Goal: Transaction & Acquisition: Purchase product/service

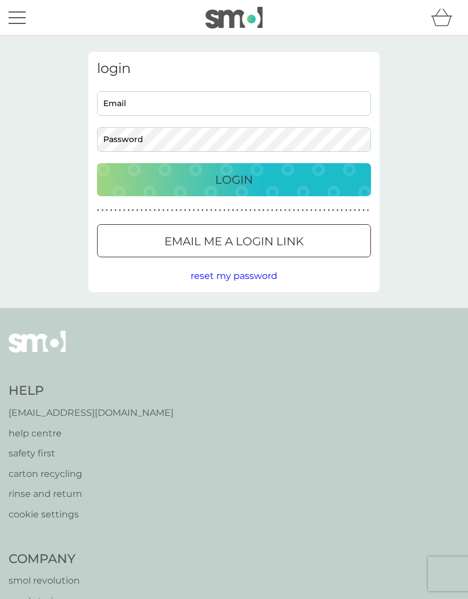
click at [200, 102] on input "Email" at bounding box center [234, 103] width 274 height 25
click at [104, 103] on input "alo.bassett22@gmail.com" at bounding box center [234, 103] width 274 height 25
click at [223, 103] on input "alo.bassett22@gmail.com" at bounding box center [234, 103] width 274 height 25
click at [126, 96] on input "alo.bassett22@gmail.com" at bounding box center [234, 103] width 274 height 25
click at [121, 106] on input "alo.bassett22@gmail.com" at bounding box center [234, 103] width 274 height 25
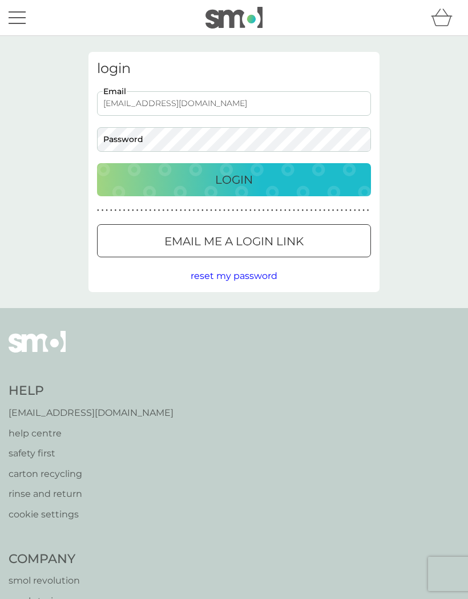
type input "ali.bassett22@gmail.com"
click at [232, 179] on p "Login" at bounding box center [234, 180] width 38 height 18
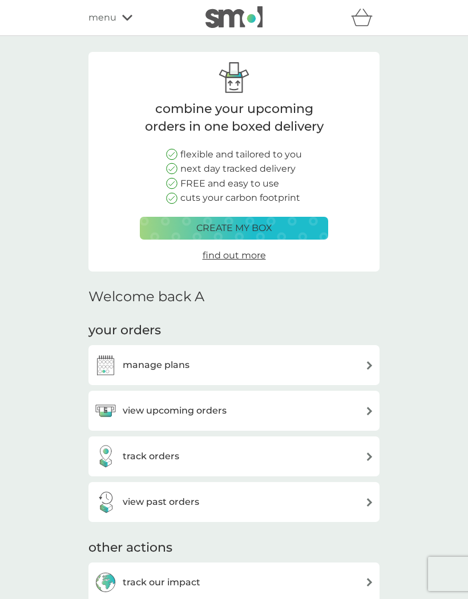
scroll to position [45, 0]
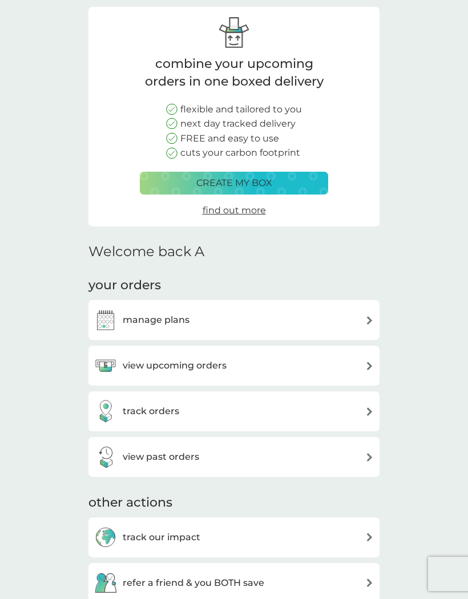
click at [351, 317] on div "manage plans" at bounding box center [234, 320] width 280 height 23
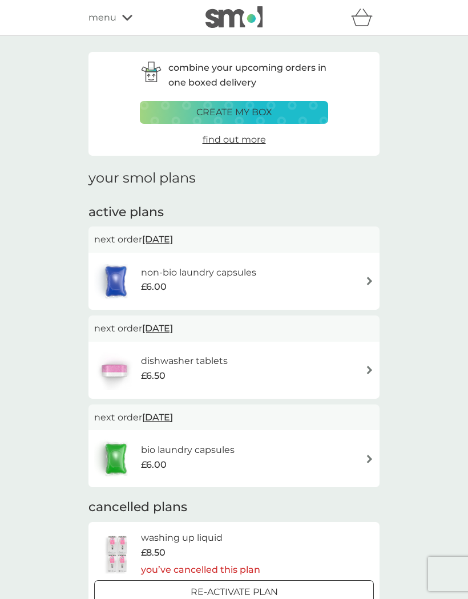
click at [361, 273] on div "non-bio laundry capsules £6.00" at bounding box center [234, 281] width 280 height 40
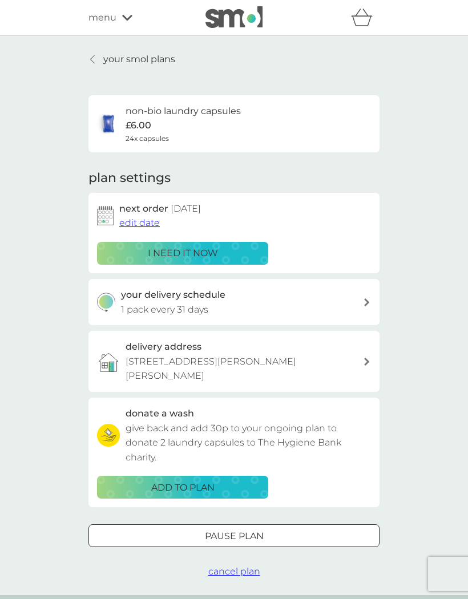
click at [231, 248] on div "i need it now" at bounding box center [182, 253] width 156 height 15
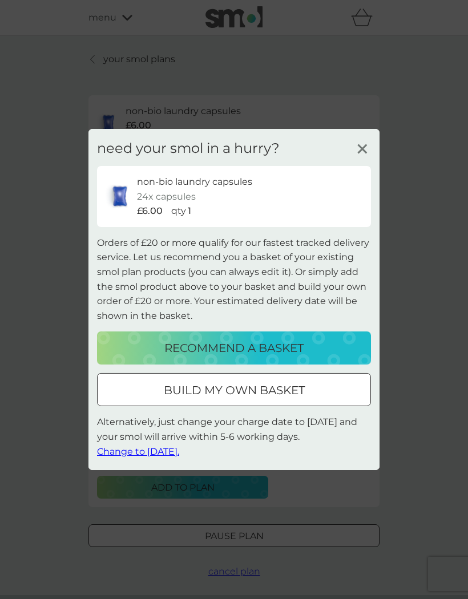
click at [277, 435] on p "Alternatively, just change your charge date to tomorrow and your smol will arri…" at bounding box center [234, 437] width 274 height 44
click at [288, 436] on p "Alternatively, just change your charge date to tomorrow and your smol will arri…" at bounding box center [234, 437] width 274 height 44
click at [360, 195] on div "non-bio laundry capsules 24x capsules £6.00 qty 1" at bounding box center [249, 197] width 225 height 44
click at [293, 433] on p "Alternatively, just change your charge date to tomorrow and your smol will arri…" at bounding box center [234, 437] width 274 height 44
click at [293, 432] on p "Alternatively, just change your charge date to tomorrow and your smol will arri…" at bounding box center [234, 437] width 274 height 44
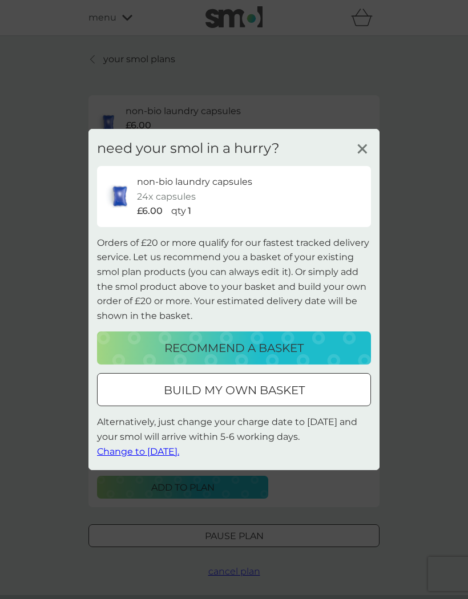
click at [288, 435] on p "Alternatively, just change your charge date to tomorrow and your smol will arri…" at bounding box center [234, 437] width 274 height 44
click at [289, 391] on p "build my own basket" at bounding box center [234, 390] width 141 height 18
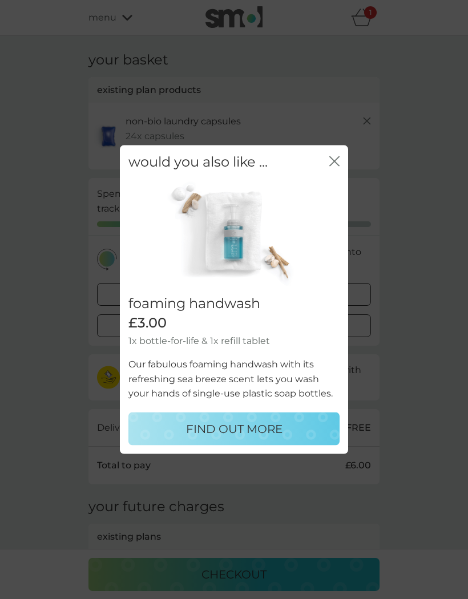
click at [333, 209] on img at bounding box center [230, 234] width 205 height 110
click at [333, 210] on img at bounding box center [230, 234] width 205 height 110
click at [333, 209] on img at bounding box center [230, 234] width 205 height 110
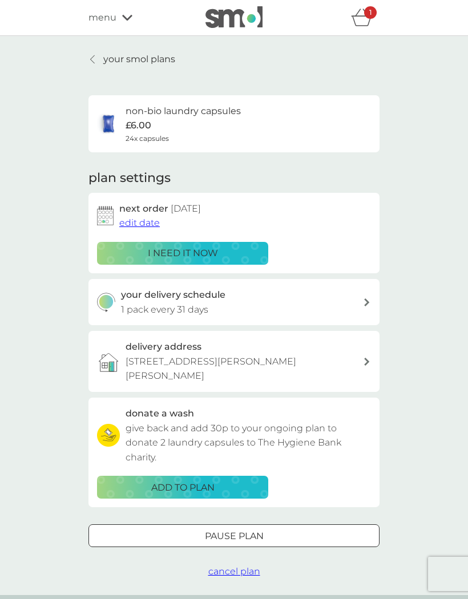
click at [101, 63] on link "your smol plans" at bounding box center [131, 59] width 87 height 15
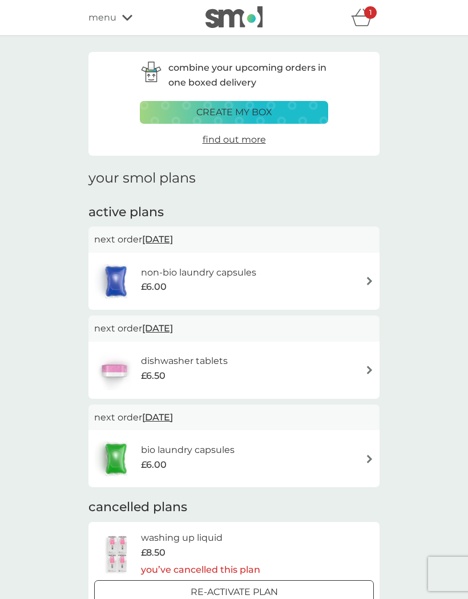
click at [187, 365] on h6 "dishwasher tablets" at bounding box center [184, 361] width 87 height 15
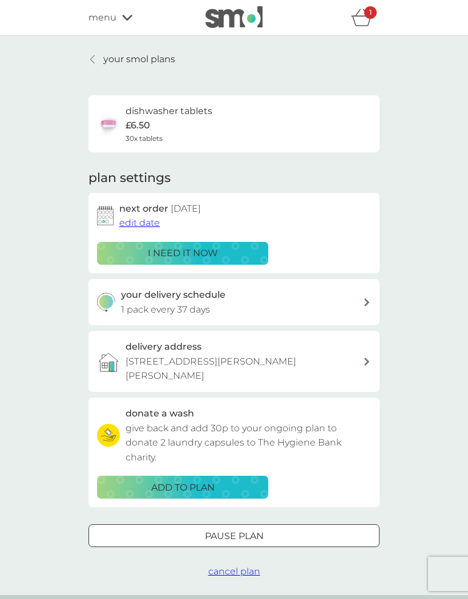
click at [221, 246] on div "i need it now" at bounding box center [182, 253] width 156 height 15
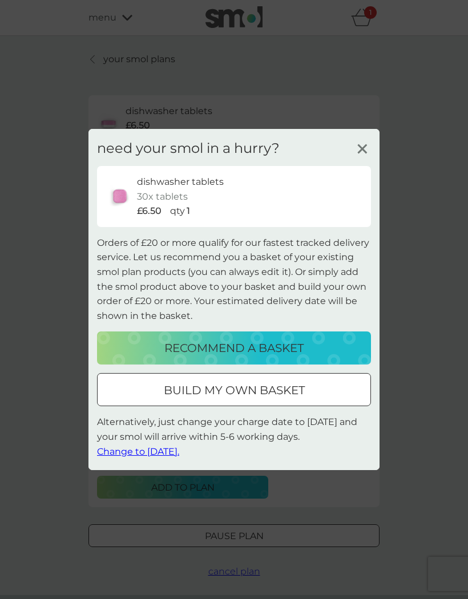
click at [361, 151] on line at bounding box center [362, 149] width 9 height 9
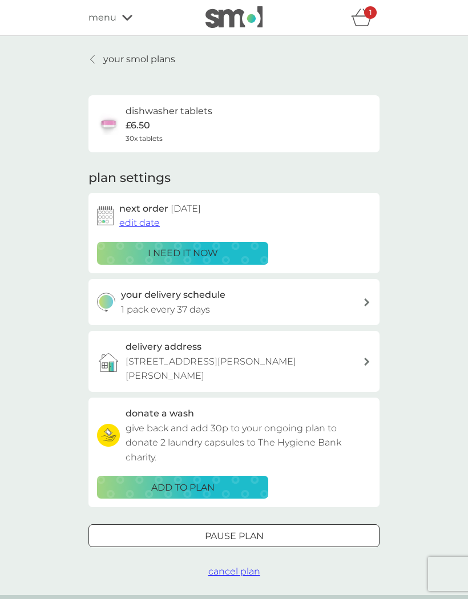
click at [359, 22] on icon "basket" at bounding box center [362, 18] width 22 height 18
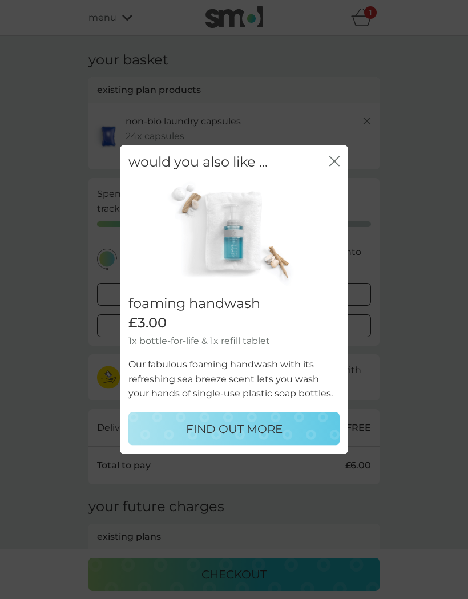
click at [333, 166] on icon "close" at bounding box center [334, 161] width 10 height 10
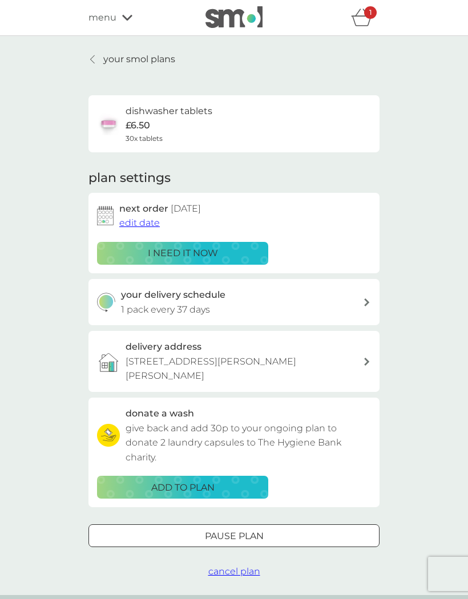
click at [228, 248] on div "i need it now" at bounding box center [182, 253] width 156 height 15
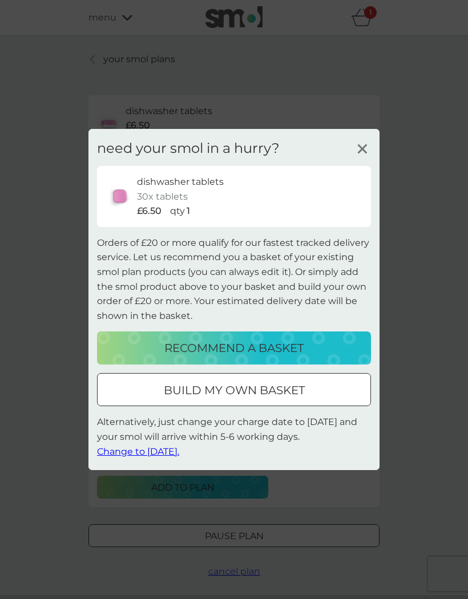
click at [222, 390] on div at bounding box center [233, 391] width 41 height 12
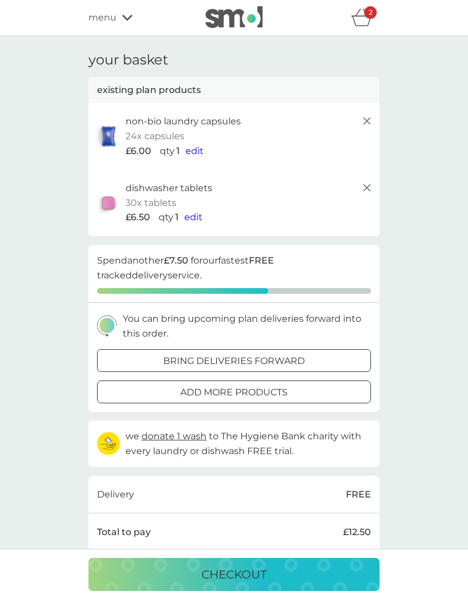
click at [130, 18] on icon at bounding box center [127, 18] width 10 height 6
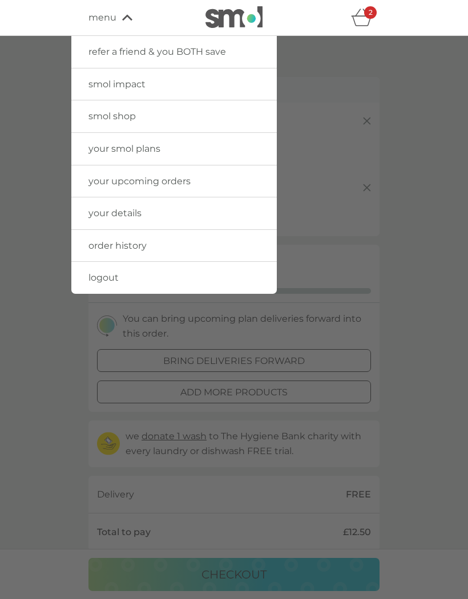
click at [157, 118] on link "smol shop" at bounding box center [173, 116] width 205 height 32
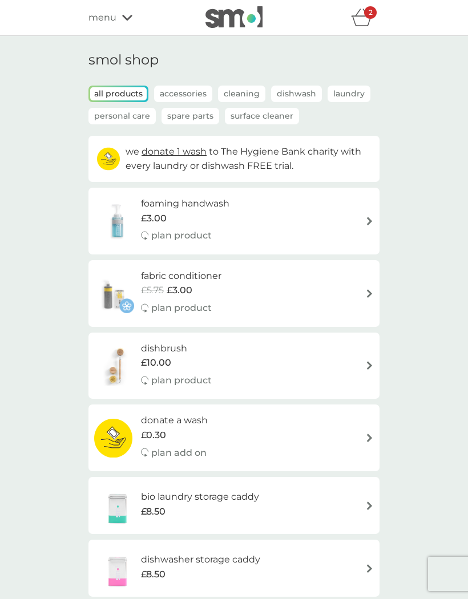
click at [362, 223] on div "foaming handwash £3.00 plan product" at bounding box center [234, 221] width 280 height 50
select select "119"
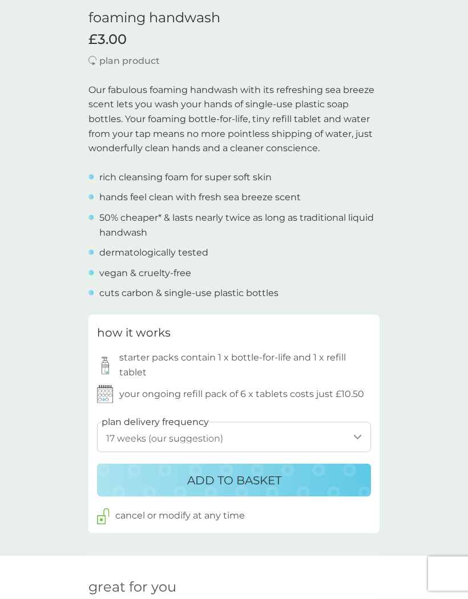
click at [323, 471] on div "ADD TO BASKET" at bounding box center [233, 480] width 251 height 18
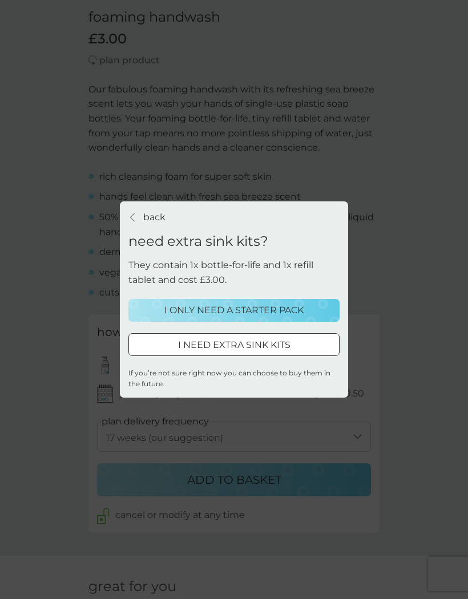
click at [297, 318] on p "I ONLY NEED A STARTER PACK" at bounding box center [233, 310] width 139 height 15
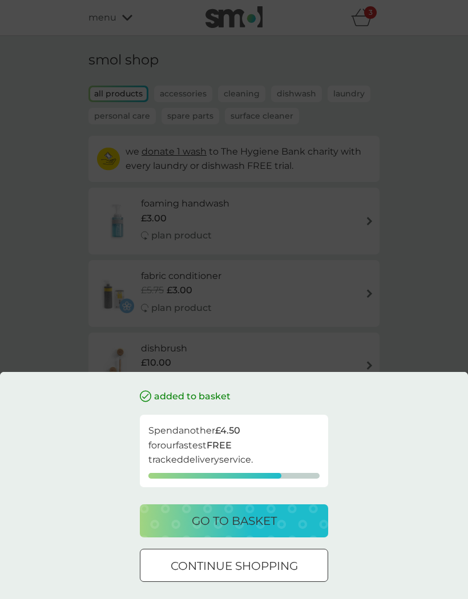
click at [290, 575] on p "continue shopping" at bounding box center [234, 566] width 127 height 18
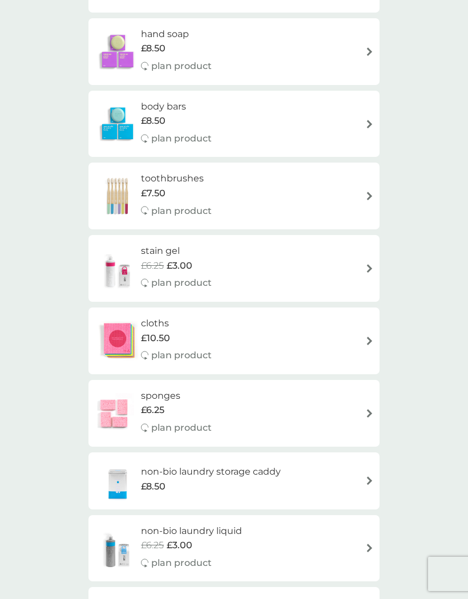
scroll to position [669, 0]
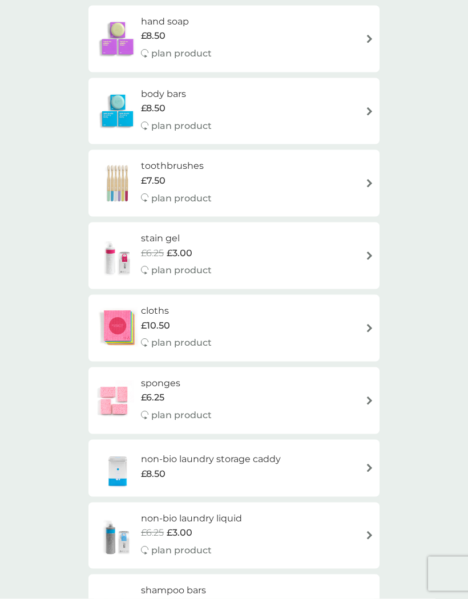
click at [211, 250] on div "stain gel £6.25 £3.00 plan product" at bounding box center [182, 256] width 82 height 50
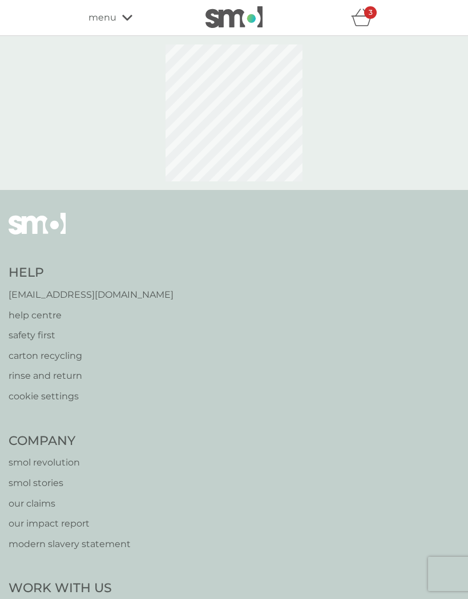
select select "182"
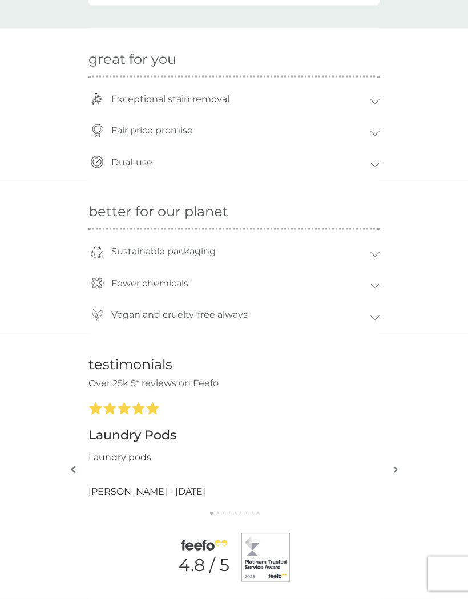
scroll to position [776, 0]
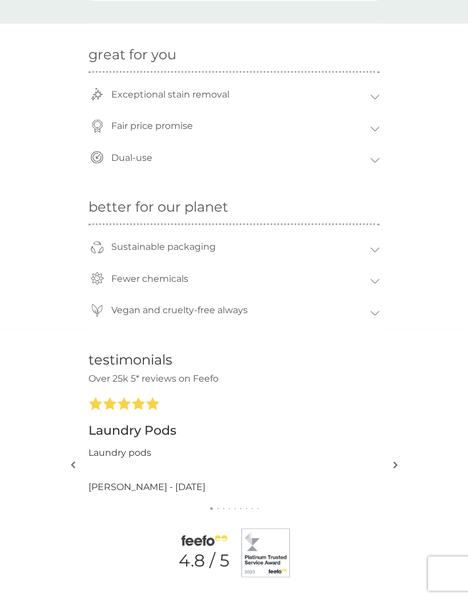
click at [397, 461] on img "button" at bounding box center [395, 465] width 5 height 9
click at [397, 460] on img "button" at bounding box center [395, 464] width 5 height 9
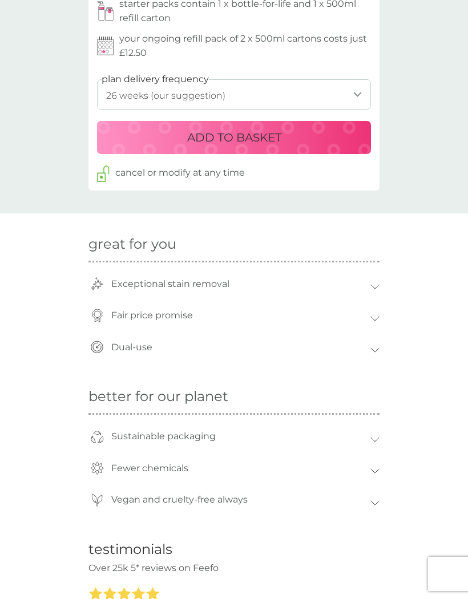
scroll to position [585, 0]
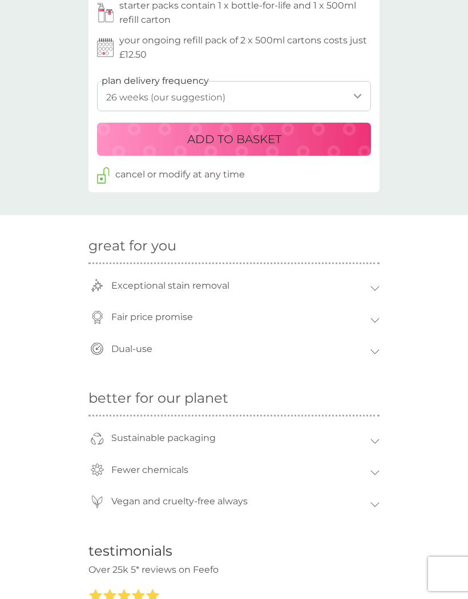
click at [374, 469] on div "Fewer chemicals" at bounding box center [233, 473] width 291 height 32
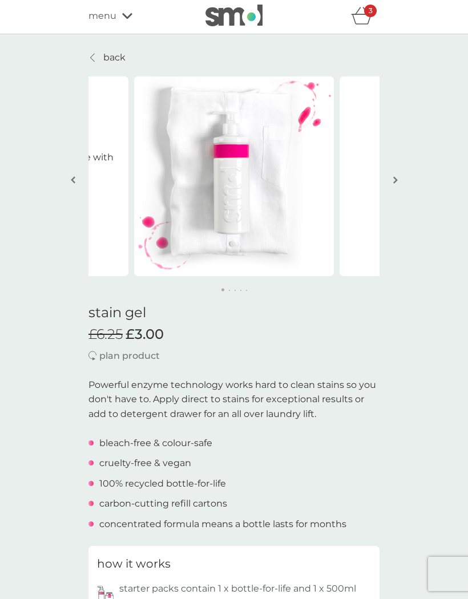
scroll to position [0, 0]
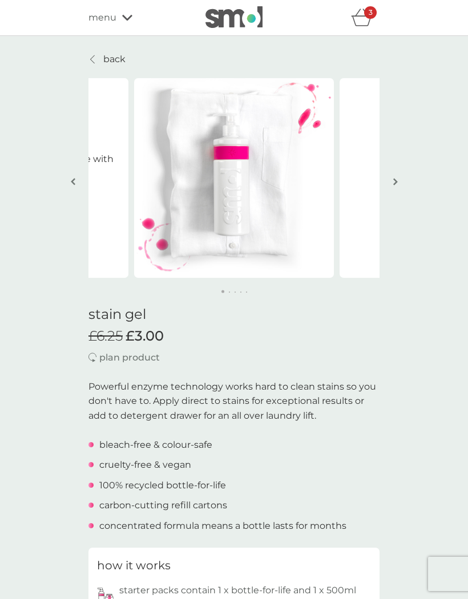
click at [112, 56] on p "back" at bounding box center [114, 59] width 22 height 15
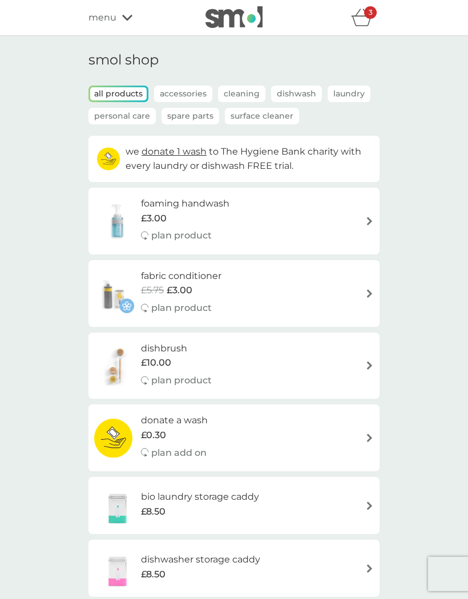
click at [363, 18] on icon "basket" at bounding box center [362, 18] width 22 height 18
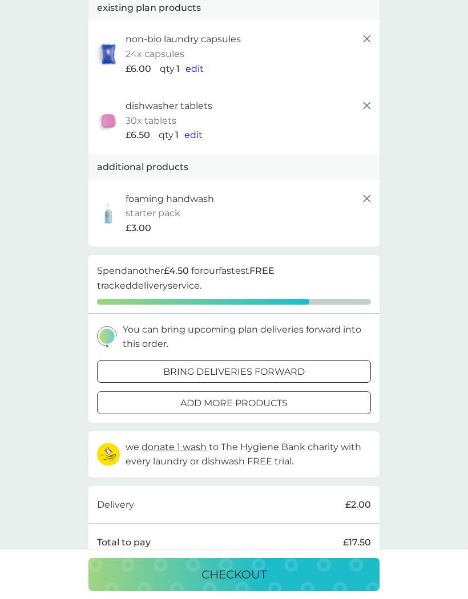
scroll to position [82, 0]
click at [304, 369] on p "bring deliveries forward" at bounding box center [234, 372] width 142 height 15
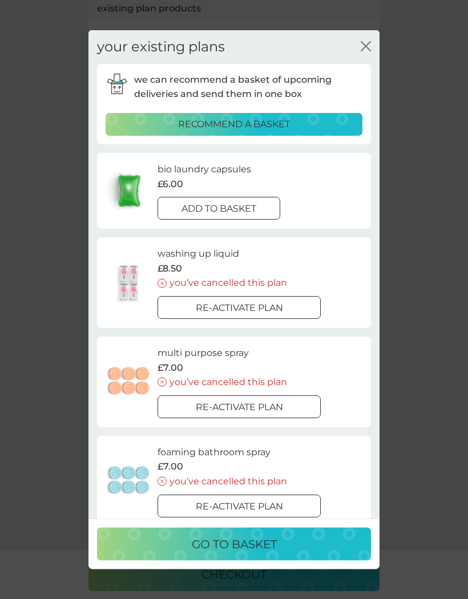
click at [255, 212] on p "add to basket" at bounding box center [218, 208] width 75 height 15
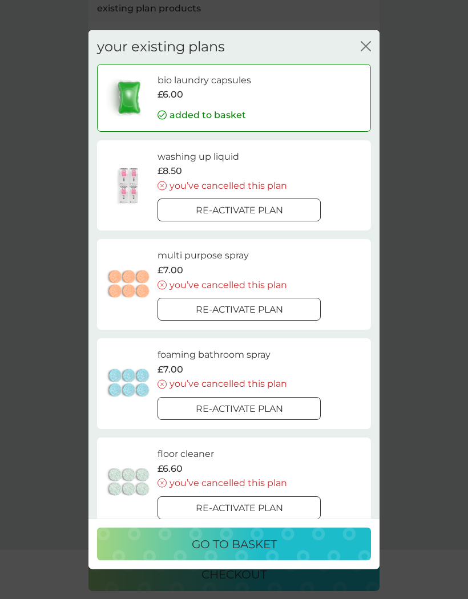
click at [239, 553] on p "go to basket" at bounding box center [234, 544] width 85 height 18
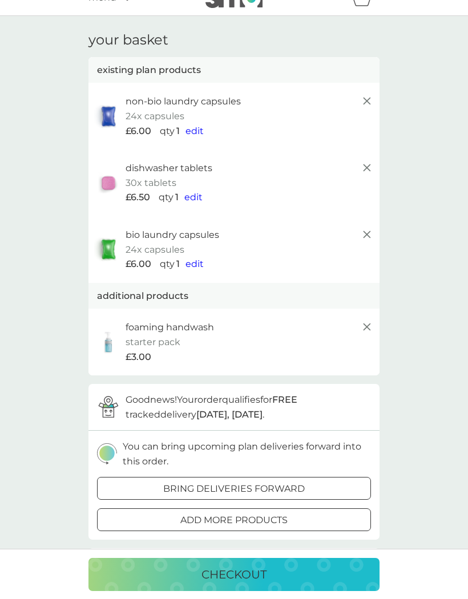
scroll to position [0, 0]
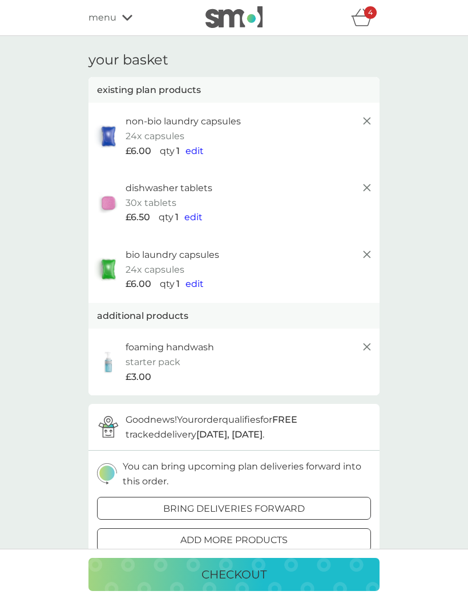
click at [359, 19] on icon "basket" at bounding box center [362, 18] width 22 height 18
click at [369, 17] on div "4" at bounding box center [370, 12] width 13 height 13
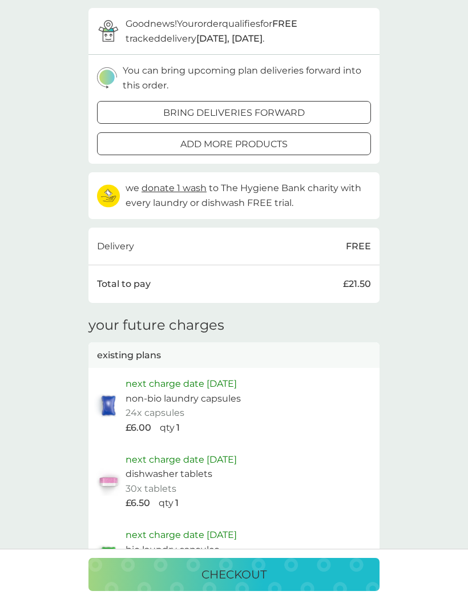
scroll to position [409, 0]
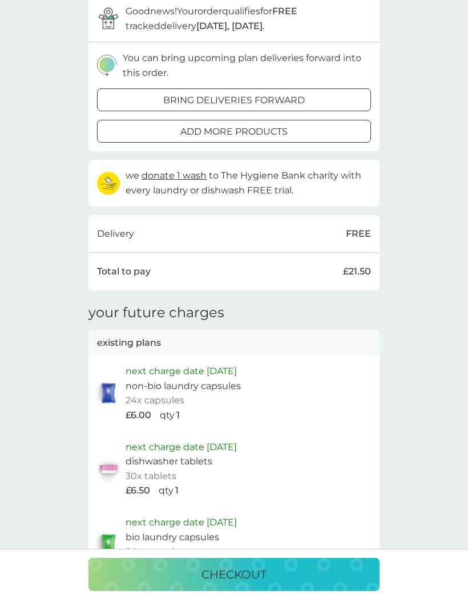
click at [245, 584] on p "checkout" at bounding box center [233, 574] width 65 height 18
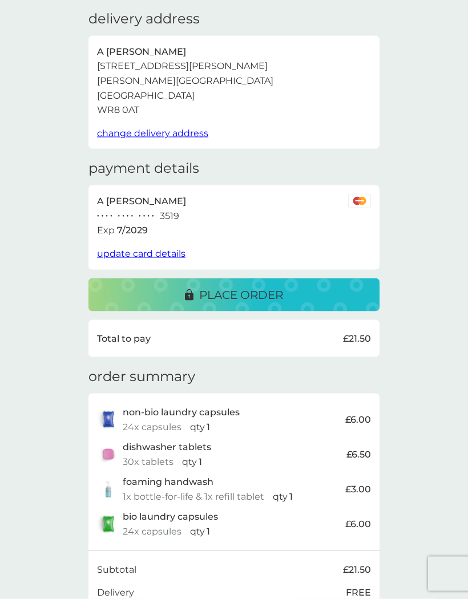
scroll to position [125, 0]
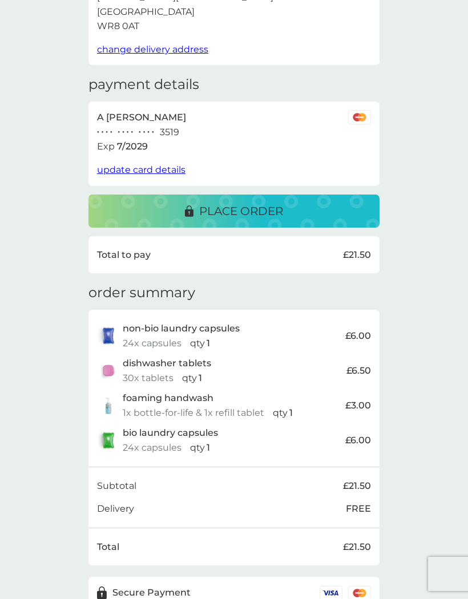
click at [312, 213] on div "place order" at bounding box center [234, 211] width 268 height 18
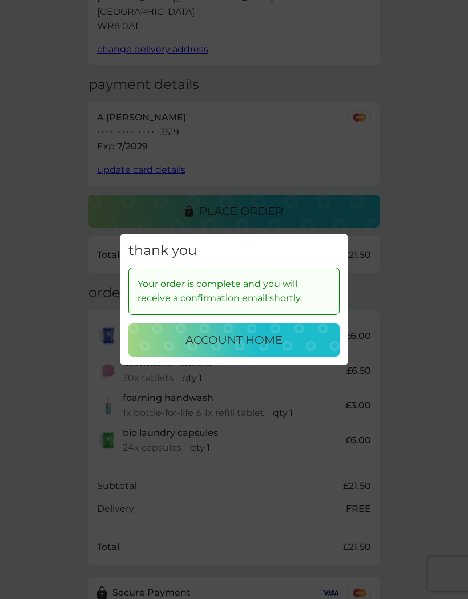
click at [233, 349] on p "account home" at bounding box center [233, 340] width 97 height 18
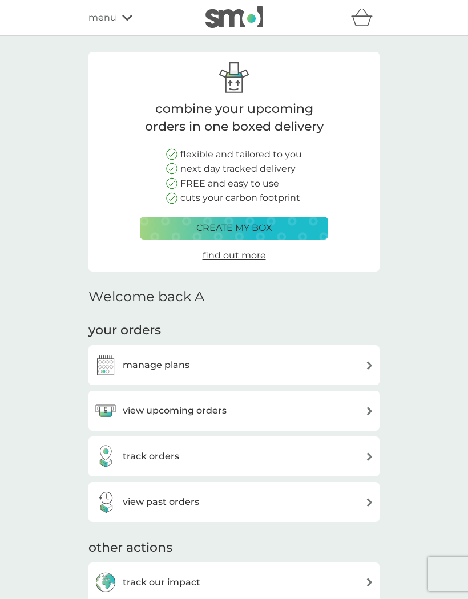
click at [359, 403] on div "view upcoming orders" at bounding box center [234, 410] width 280 height 23
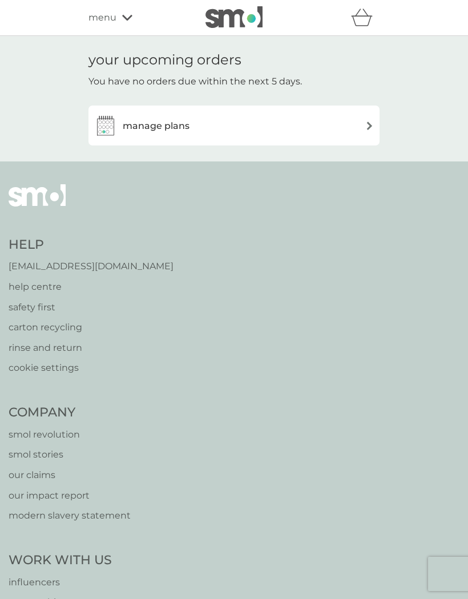
click at [352, 124] on div "manage plans" at bounding box center [234, 125] width 280 height 23
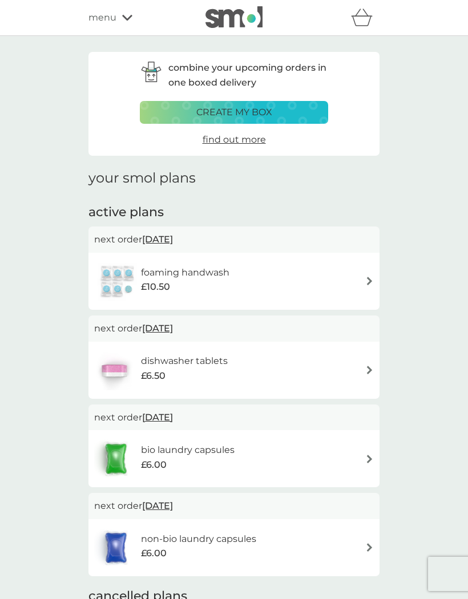
click at [368, 369] on img at bounding box center [369, 370] width 9 height 9
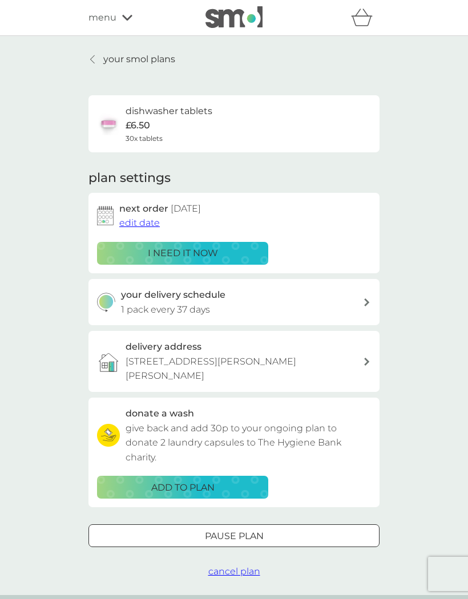
click at [149, 221] on span "edit date" at bounding box center [139, 222] width 41 height 11
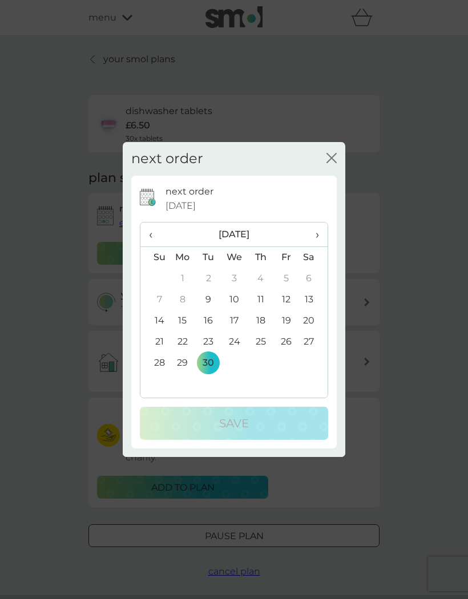
click at [316, 233] on span "›" at bounding box center [313, 235] width 11 height 24
click at [261, 365] on td "30" at bounding box center [261, 363] width 26 height 21
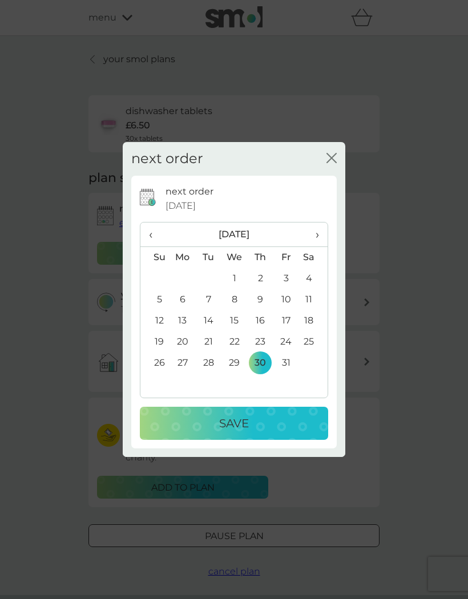
click at [290, 423] on div "Save" at bounding box center [233, 423] width 165 height 18
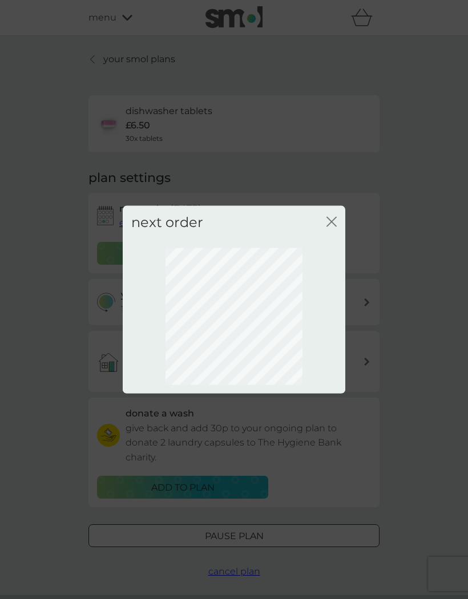
click at [336, 221] on icon "close" at bounding box center [331, 222] width 10 height 10
click at [330, 224] on icon "close" at bounding box center [329, 221] width 5 height 9
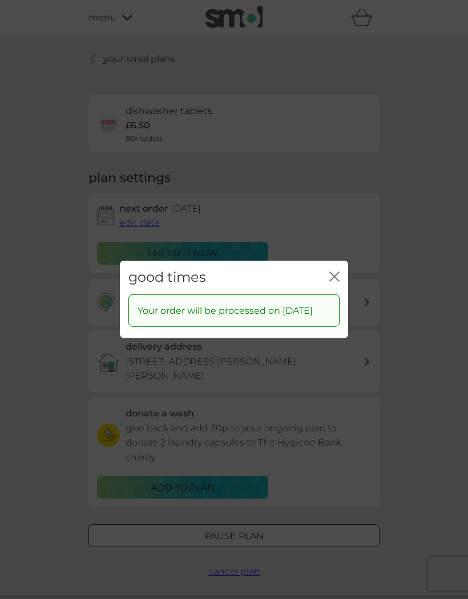
click at [334, 272] on icon "close" at bounding box center [334, 277] width 10 height 10
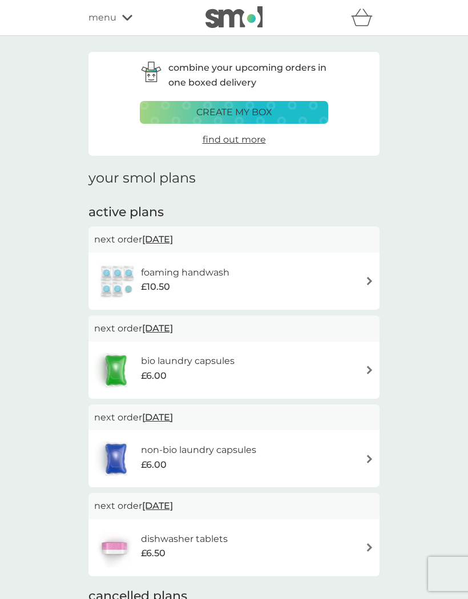
click at [173, 323] on span "[DATE]" at bounding box center [157, 328] width 31 height 22
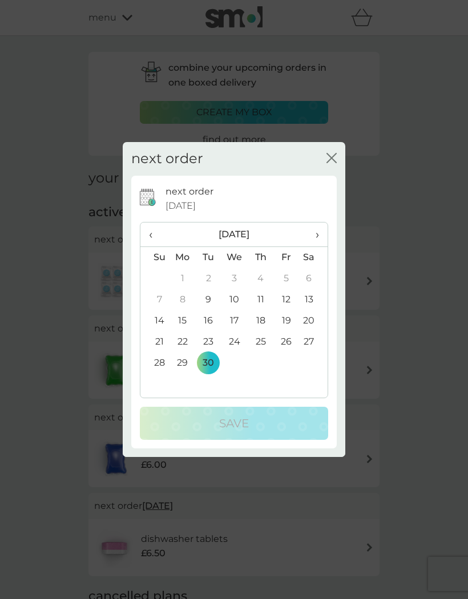
click at [318, 235] on span "›" at bounding box center [313, 235] width 11 height 24
click at [265, 365] on td "30" at bounding box center [261, 363] width 26 height 21
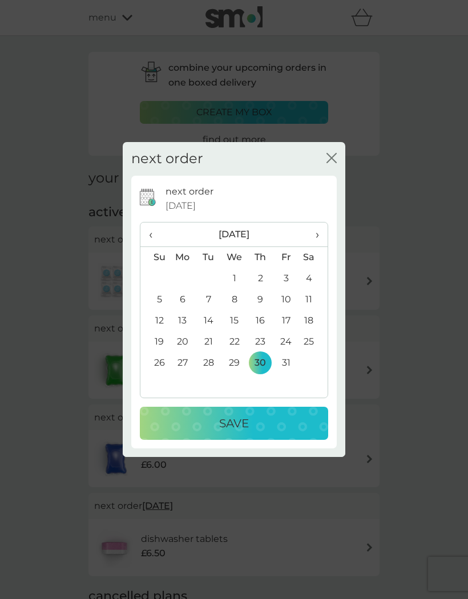
click at [292, 427] on div "Save" at bounding box center [233, 423] width 165 height 18
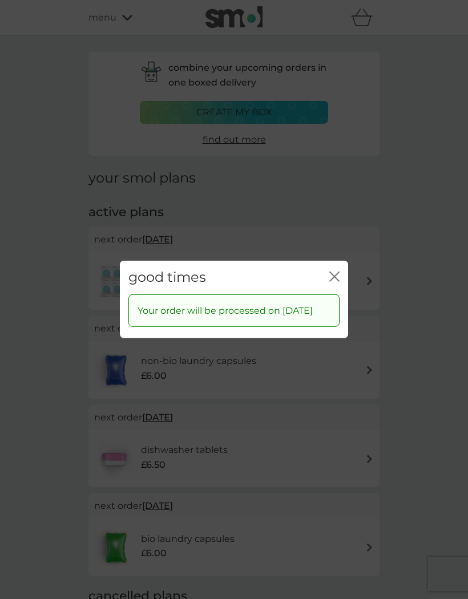
click at [334, 273] on icon "close" at bounding box center [334, 277] width 10 height 10
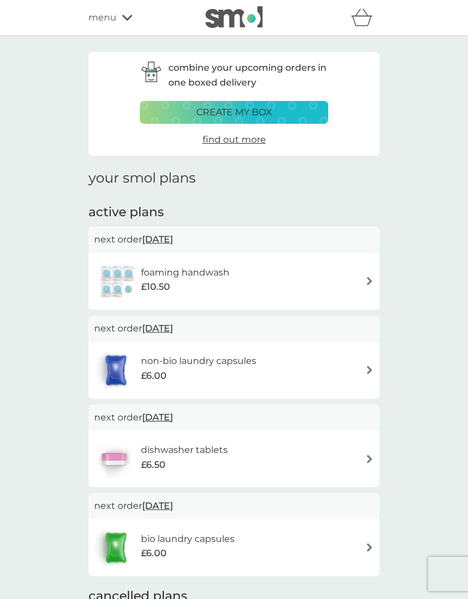
click at [173, 324] on span "[DATE]" at bounding box center [157, 328] width 31 height 22
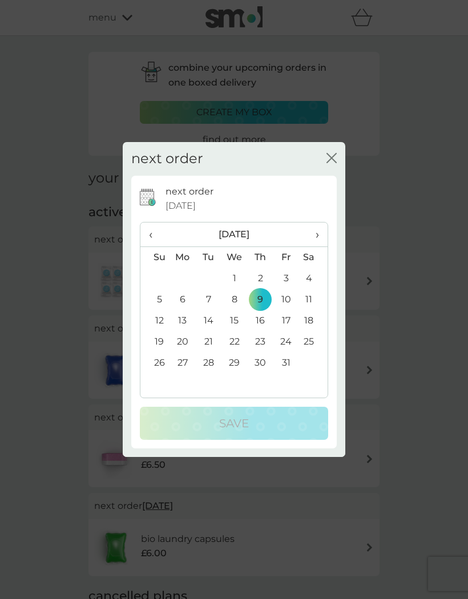
click at [262, 367] on td "30" at bounding box center [261, 363] width 26 height 21
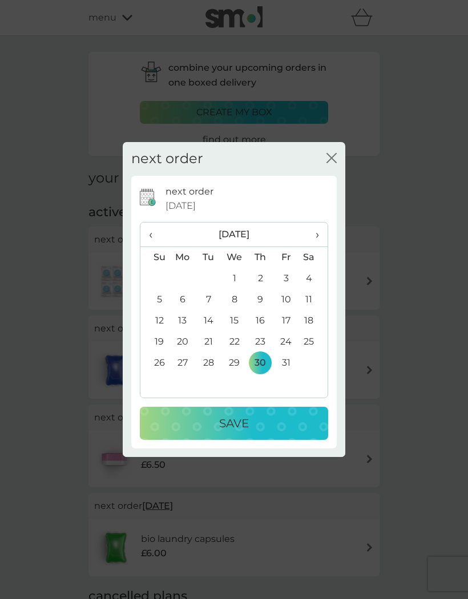
click at [281, 430] on div "Save" at bounding box center [233, 423] width 165 height 18
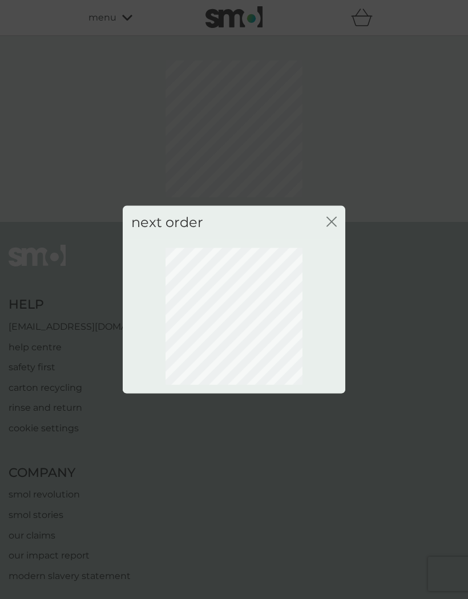
click at [333, 221] on icon "close" at bounding box center [331, 222] width 10 height 10
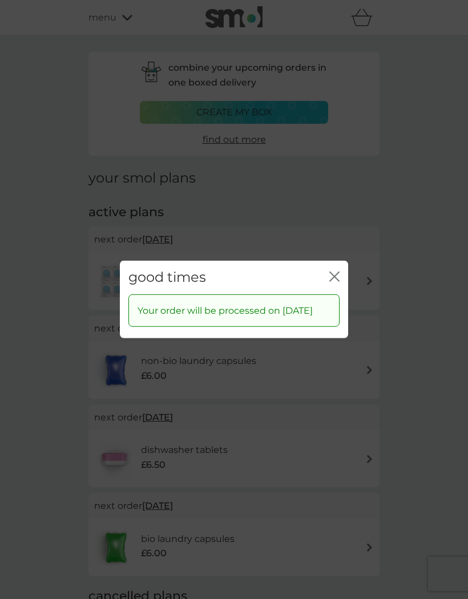
click at [330, 272] on icon "close" at bounding box center [334, 277] width 10 height 10
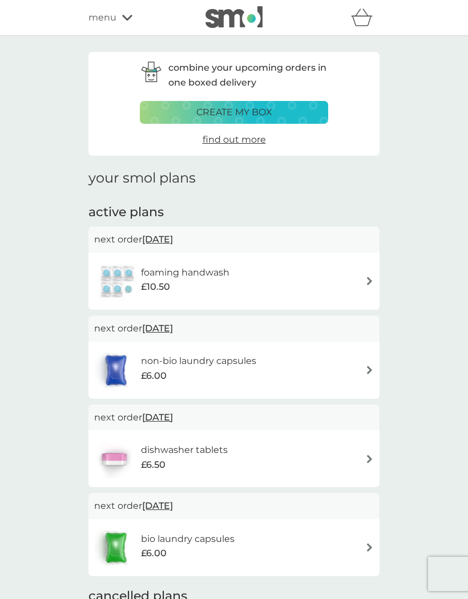
click at [173, 238] on span "[DATE]" at bounding box center [157, 239] width 31 height 22
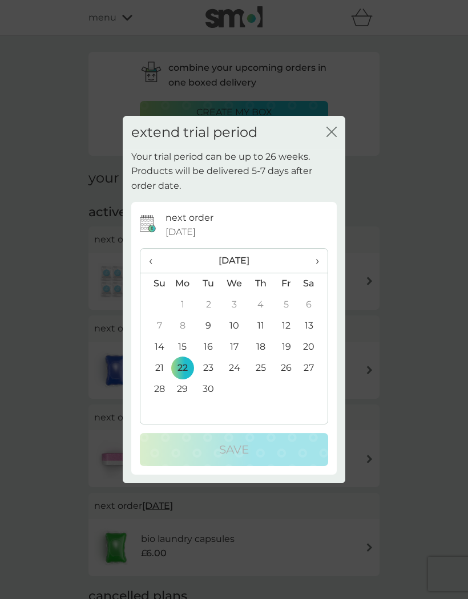
click at [314, 266] on span "›" at bounding box center [313, 261] width 11 height 24
click at [258, 395] on td "30" at bounding box center [261, 389] width 26 height 21
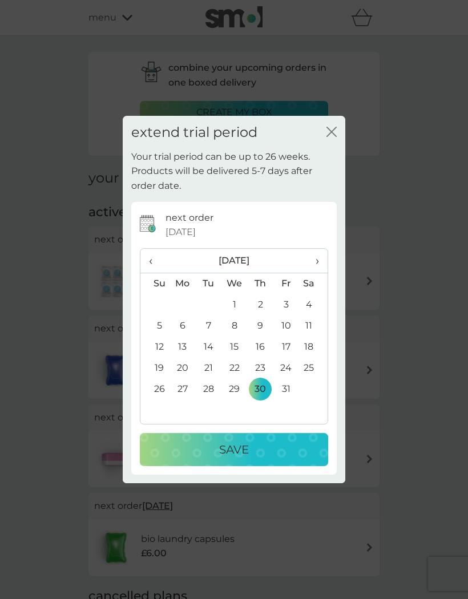
click at [265, 444] on div "Save" at bounding box center [233, 450] width 165 height 18
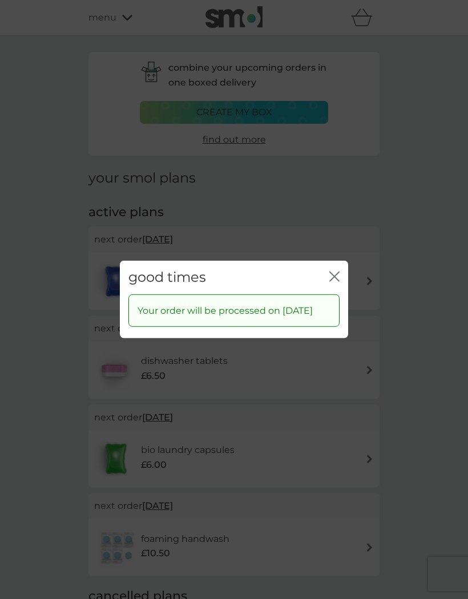
click at [337, 272] on icon "close" at bounding box center [336, 276] width 5 height 9
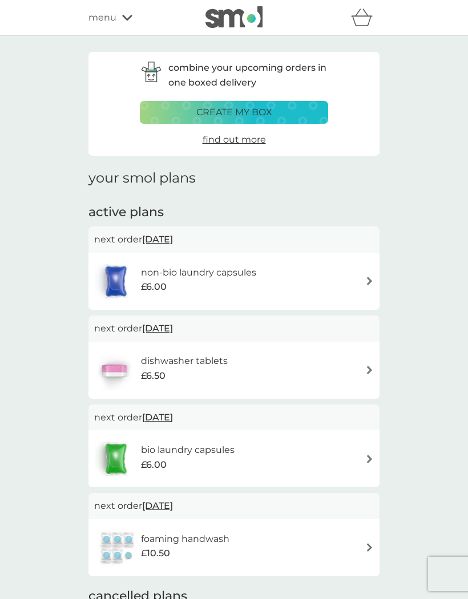
click at [126, 21] on icon at bounding box center [127, 17] width 10 height 7
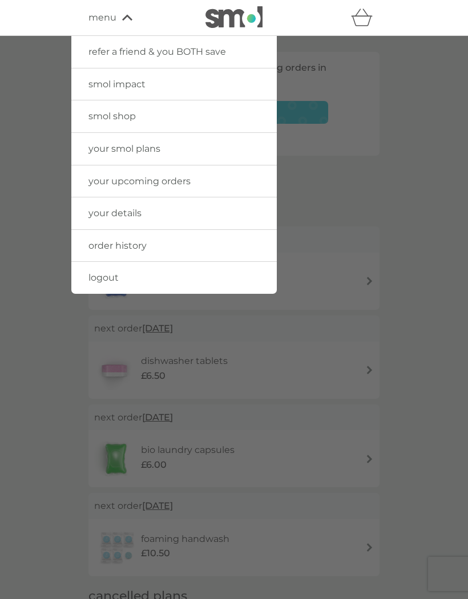
click at [162, 277] on link "logout" at bounding box center [173, 278] width 205 height 32
